Goal: Task Accomplishment & Management: Manage account settings

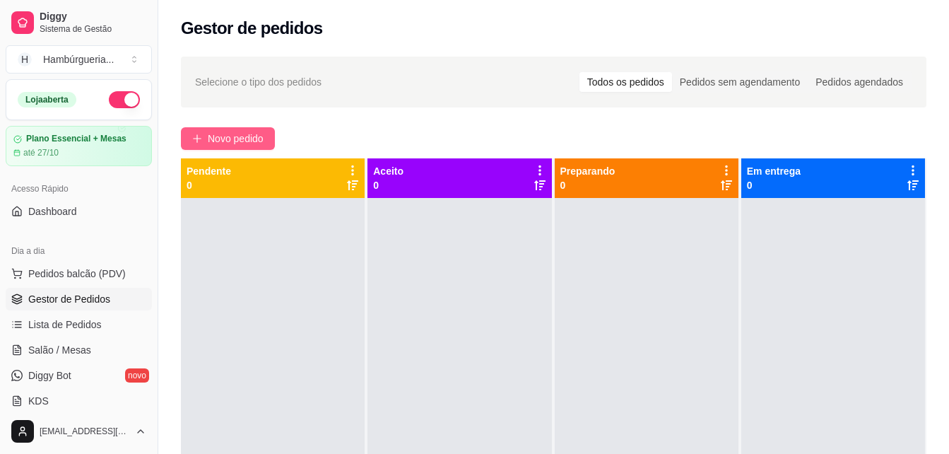
click at [210, 132] on span "Novo pedido" at bounding box center [236, 139] width 56 height 16
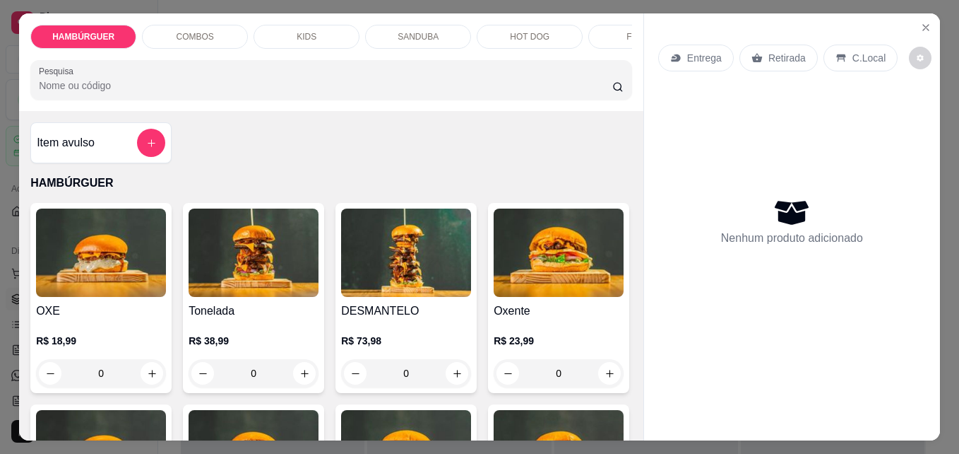
click at [151, 374] on div "0" at bounding box center [101, 373] width 130 height 28
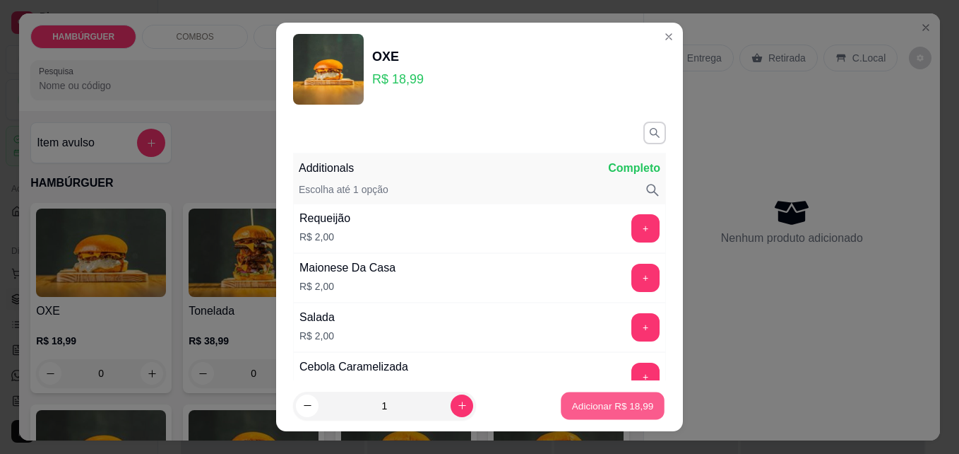
click at [572, 413] on button "Adicionar R$ 18,99" at bounding box center [613, 406] width 104 height 28
type input "1"
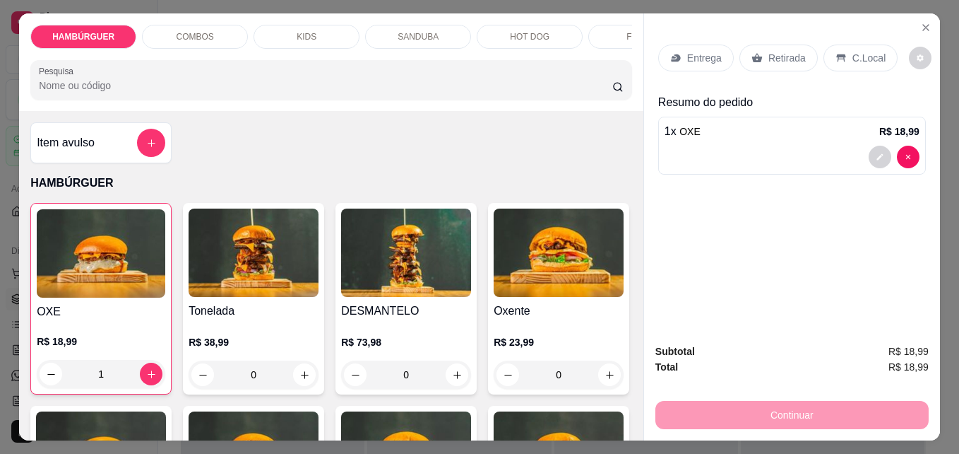
click at [838, 56] on icon at bounding box center [841, 57] width 11 height 11
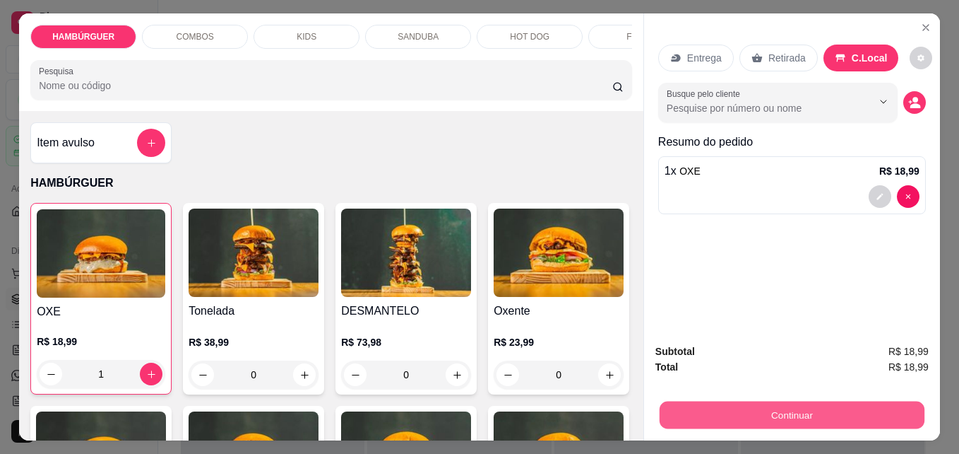
click at [718, 404] on button "Continuar" at bounding box center [792, 415] width 265 height 28
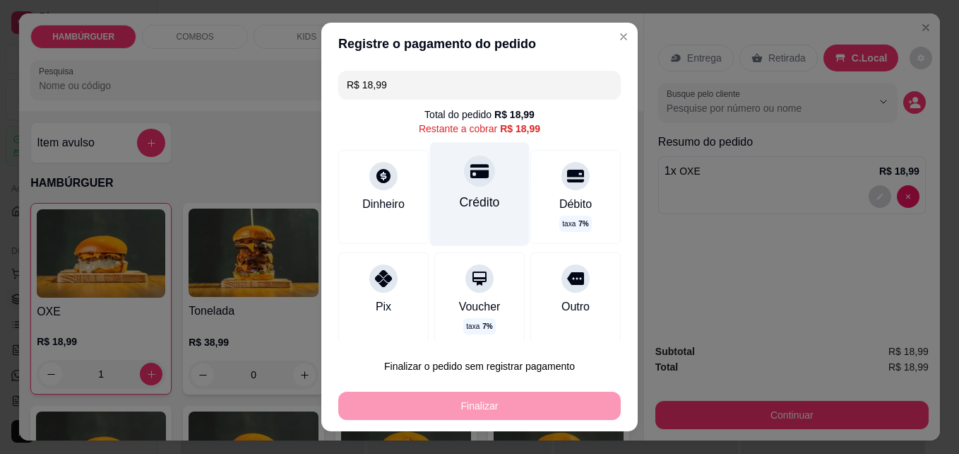
click at [470, 178] on icon at bounding box center [479, 171] width 18 height 18
type input "R$ 0,00"
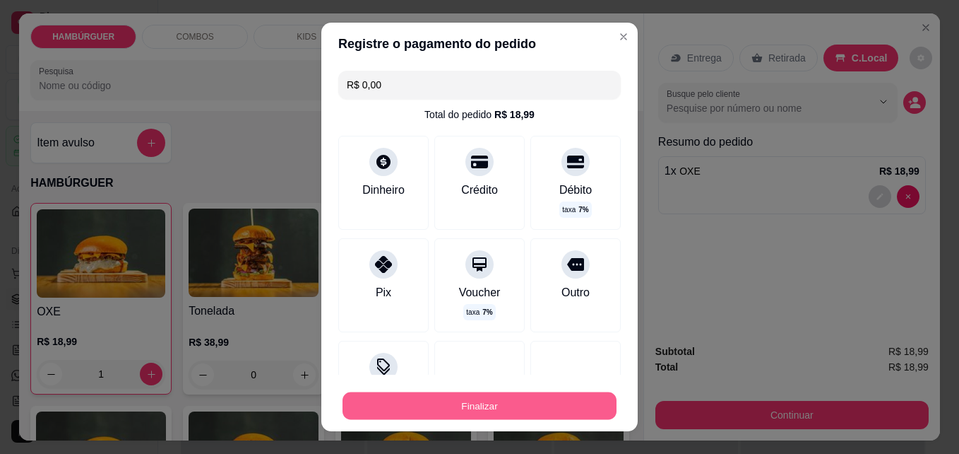
click at [432, 415] on button "Finalizar" at bounding box center [480, 406] width 274 height 28
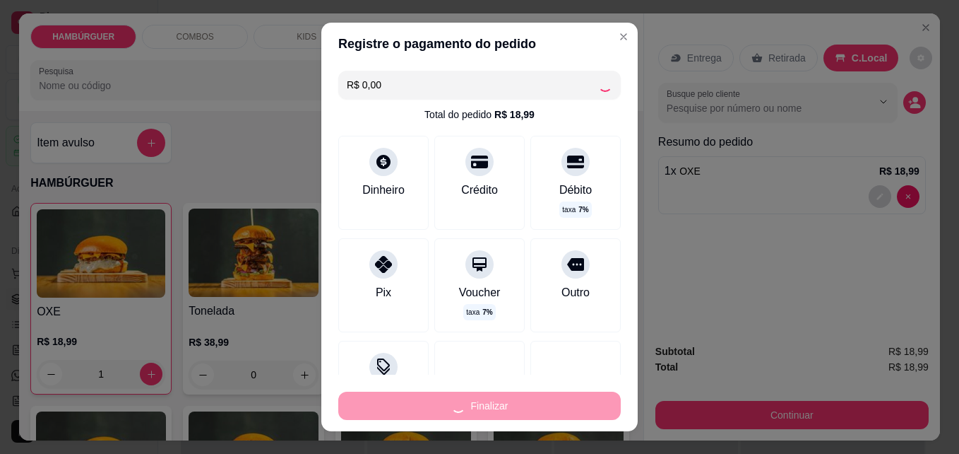
type input "0"
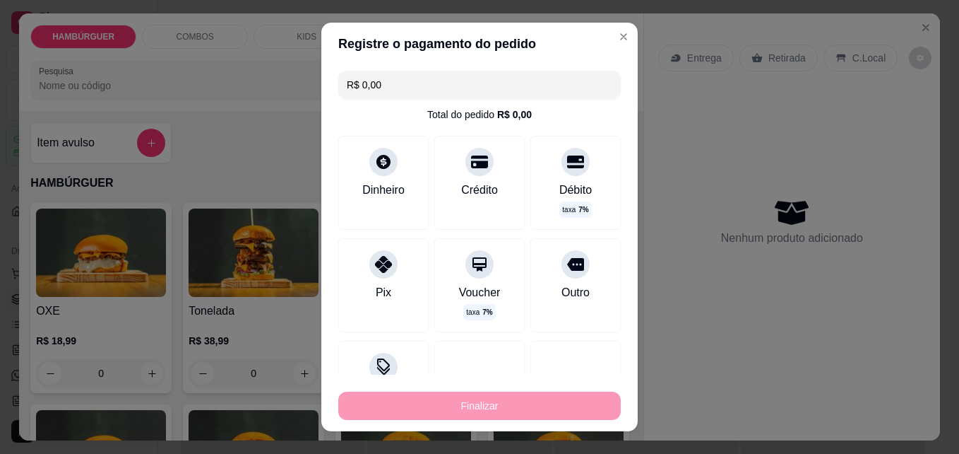
type input "-R$ 18,99"
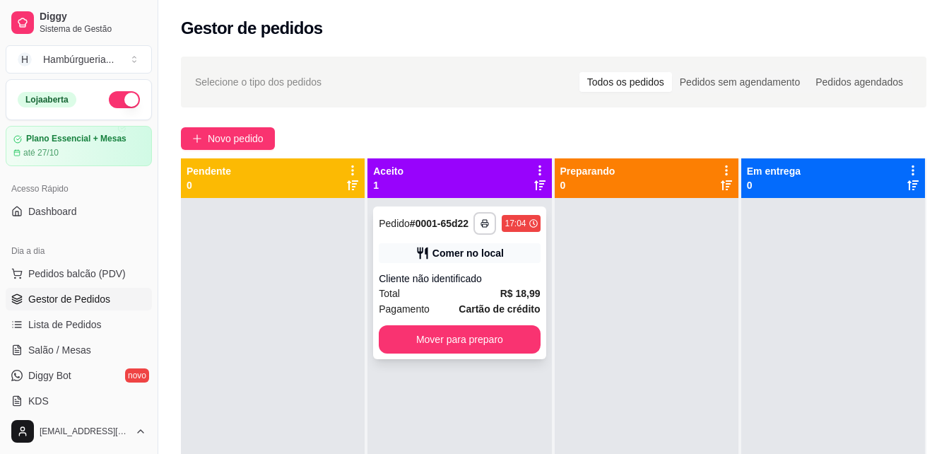
click at [444, 241] on div "**********" at bounding box center [459, 282] width 172 height 153
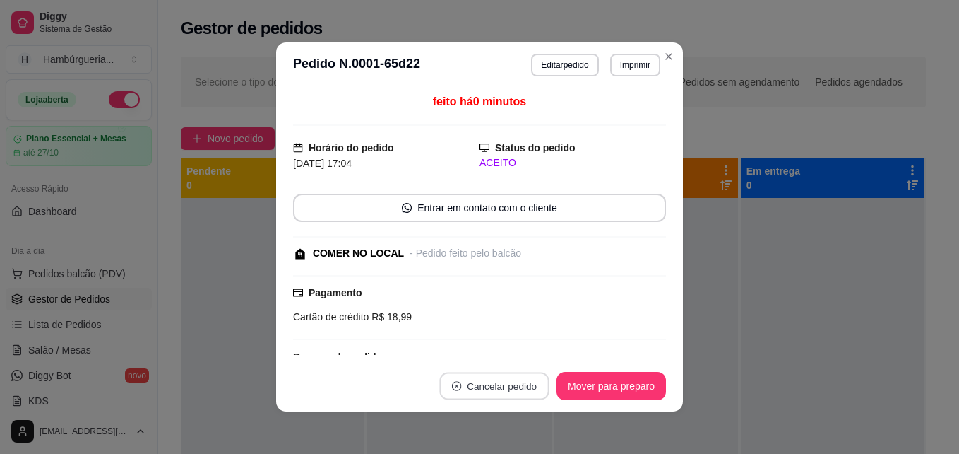
click at [495, 382] on button "Cancelar pedido" at bounding box center [494, 386] width 110 height 28
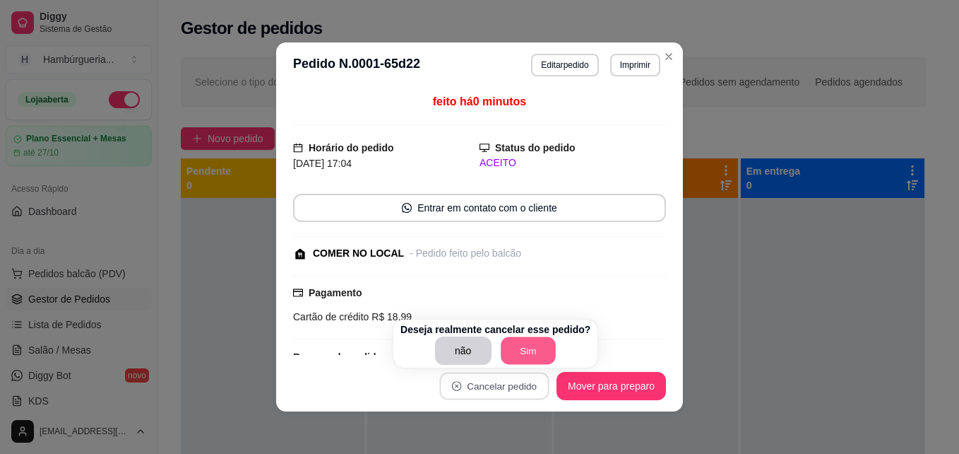
click at [511, 343] on button "Sim" at bounding box center [528, 351] width 55 height 28
